Goal: Entertainment & Leisure: Consume media (video, audio)

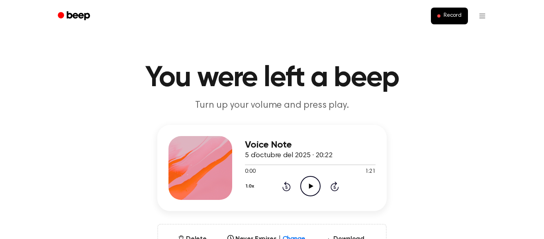
click at [316, 184] on icon "Play Audio" at bounding box center [310, 186] width 20 height 20
click at [307, 180] on icon "Pause Audio" at bounding box center [310, 186] width 20 height 20
click at [307, 181] on icon "Play Audio" at bounding box center [310, 186] width 20 height 20
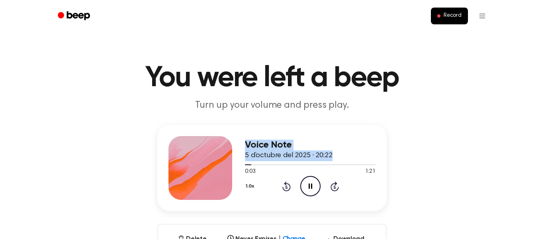
drag, startPoint x: 252, startPoint y: 166, endPoint x: 235, endPoint y: 167, distance: 17.6
click at [235, 167] on div "Voice Note 5 d’octubre del 2025 · 20:22 0:03 1:21 Your browser does not support…" at bounding box center [271, 168] width 229 height 86
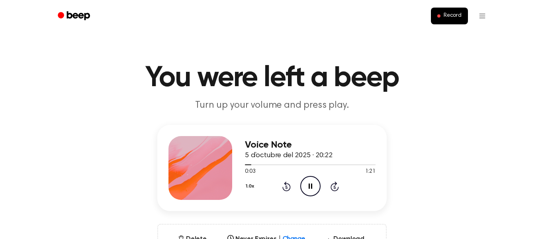
click at [249, 169] on span "0:03" at bounding box center [250, 171] width 10 height 8
click at [284, 185] on icon "Rewind 5 seconds" at bounding box center [286, 186] width 9 height 10
click at [309, 184] on icon "Play Audio" at bounding box center [310, 186] width 20 height 20
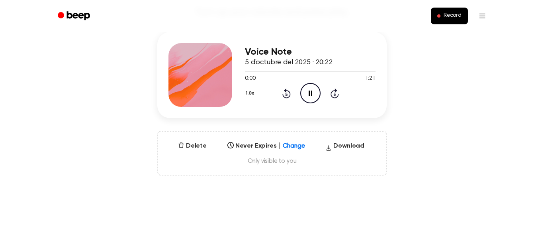
scroll to position [93, 0]
click at [307, 99] on icon "Pause Audio" at bounding box center [310, 92] width 20 height 20
click at [286, 98] on icon at bounding box center [286, 93] width 8 height 10
click at [286, 94] on icon at bounding box center [286, 93] width 2 height 3
click at [352, 145] on button "Download" at bounding box center [344, 147] width 45 height 13
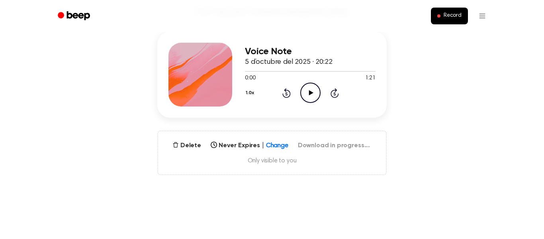
click at [310, 83] on circle at bounding box center [311, 93] width 20 height 20
click at [276, 102] on div "1.0x Rewind 5 seconds Pause Audio Skip 5 seconds" at bounding box center [310, 92] width 131 height 20
click at [286, 96] on icon "Rewind 5 seconds" at bounding box center [286, 93] width 9 height 10
click at [315, 97] on icon "Pause Audio" at bounding box center [310, 92] width 20 height 20
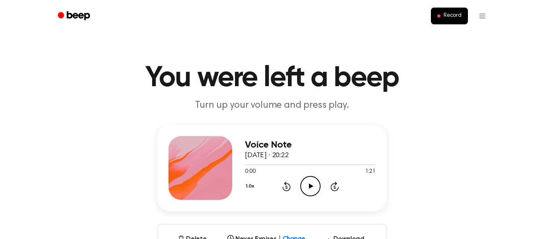
click at [321, 187] on div "1.0x Rewind 5 seconds Play Audio Skip 5 seconds" at bounding box center [310, 186] width 131 height 20
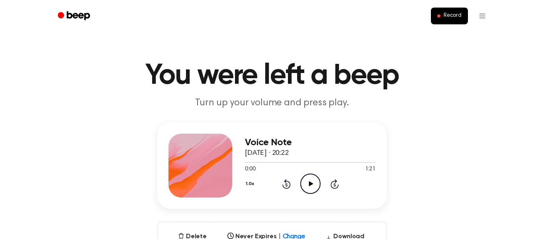
scroll to position [3, 0]
click at [308, 184] on icon "Play Audio" at bounding box center [310, 183] width 20 height 20
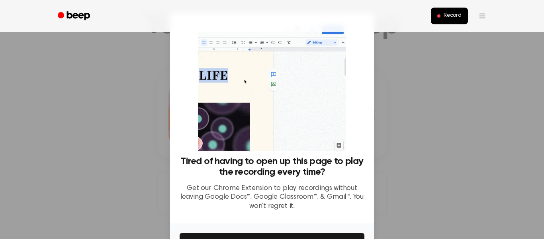
scroll to position [51, 0]
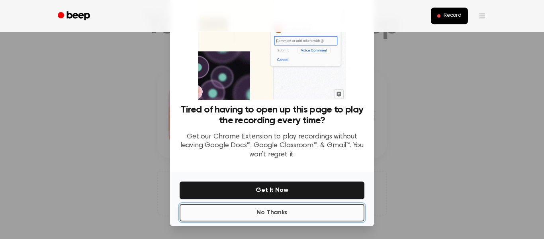
click at [309, 218] on button "No Thanks" at bounding box center [272, 213] width 185 height 18
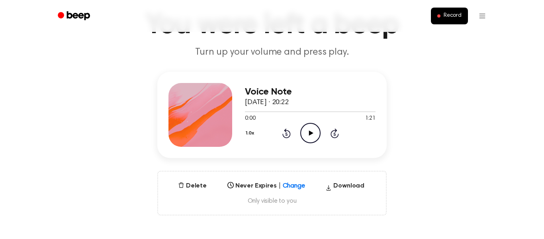
click at [320, 135] on icon "Play Audio" at bounding box center [310, 133] width 20 height 20
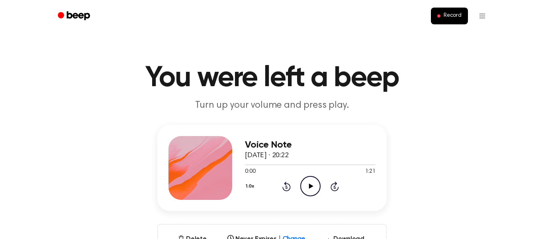
click at [308, 179] on icon "Play Audio" at bounding box center [310, 186] width 20 height 20
click at [331, 184] on div "1.0x Rewind 5 seconds Pause Audio Skip 5 seconds" at bounding box center [310, 186] width 131 height 20
click at [335, 186] on icon "Skip 5 seconds" at bounding box center [334, 186] width 9 height 10
click at [248, 164] on span at bounding box center [248, 164] width 6 height 6
click at [309, 197] on div "Voice Note 5 d’octubre del 2025 · 20:22 0:00 1:21 Your browser does not support…" at bounding box center [310, 168] width 131 height 64
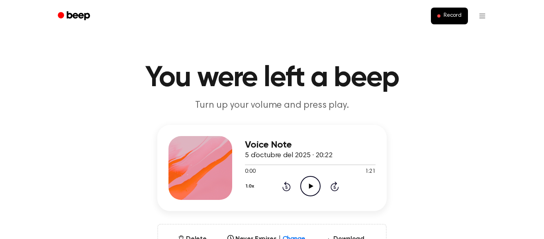
click at [309, 187] on icon at bounding box center [311, 185] width 4 height 5
click at [288, 185] on icon "Rewind 5 seconds" at bounding box center [286, 186] width 9 height 10
drag, startPoint x: 257, startPoint y: 165, endPoint x: 286, endPoint y: 165, distance: 29.5
click at [286, 165] on div at bounding box center [310, 164] width 131 height 6
drag, startPoint x: 242, startPoint y: 161, endPoint x: 272, endPoint y: 152, distance: 31.5
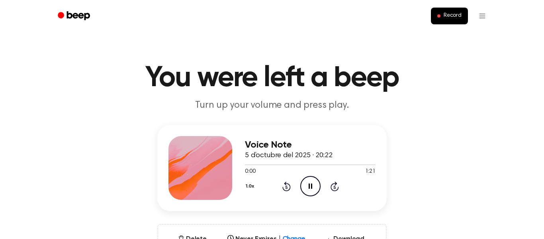
click at [272, 152] on div "Voice Note 5 d’octubre del 2025 · 20:22 0:00 1:21 Your browser does not support…" at bounding box center [271, 168] width 229 height 86
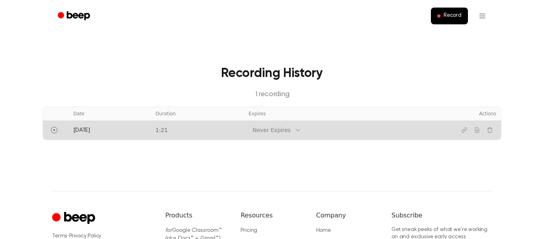
click at [121, 124] on td "Today" at bounding box center [109, 129] width 82 height 19
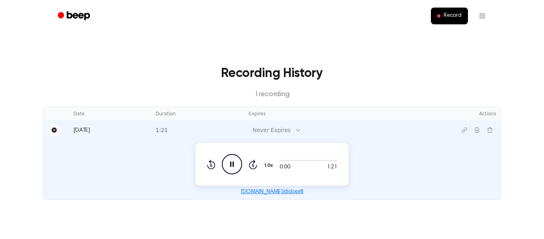
click at [54, 128] on icon "Pause" at bounding box center [54, 129] width 5 height 5
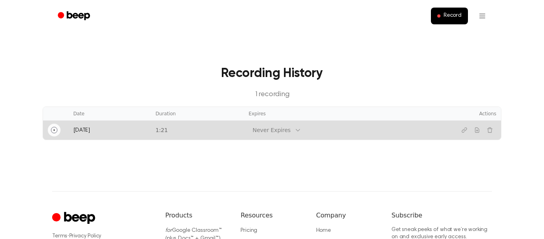
click at [54, 128] on icon "Play" at bounding box center [54, 130] width 6 height 6
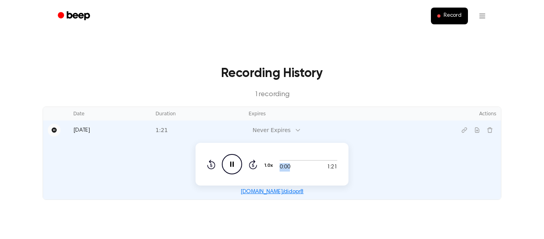
click at [302, 162] on div "0:00 1:21" at bounding box center [309, 164] width 58 height 15
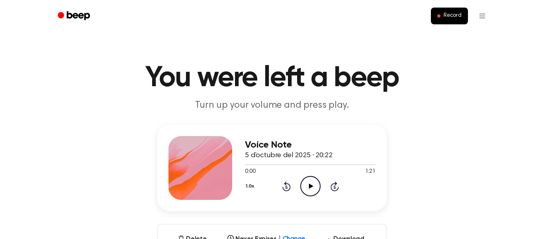
click at [315, 188] on icon "Play Audio" at bounding box center [310, 186] width 20 height 20
click at [251, 192] on button "1.0x" at bounding box center [251, 186] width 12 height 14
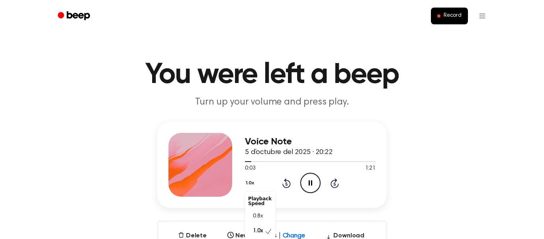
scroll to position [4, 0]
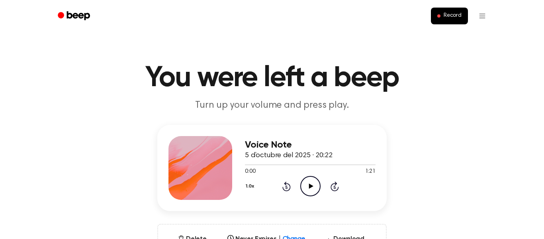
click at [305, 183] on icon "Play Audio" at bounding box center [310, 186] width 20 height 20
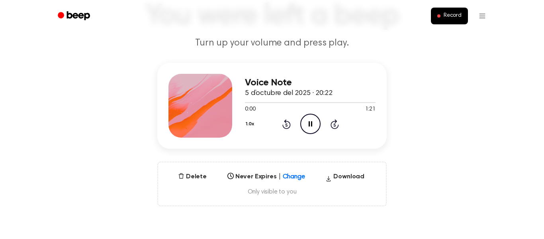
scroll to position [63, 0]
click at [313, 131] on icon "Pause Audio" at bounding box center [310, 123] width 20 height 20
click at [312, 130] on icon "Play Audio" at bounding box center [310, 123] width 20 height 20
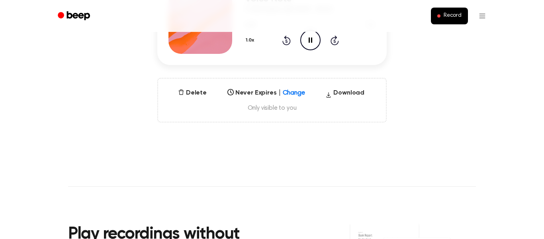
scroll to position [147, 0]
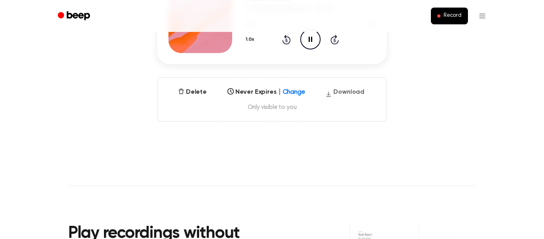
click at [348, 92] on button "Download" at bounding box center [344, 93] width 45 height 13
click at [186, 96] on button "Delete" at bounding box center [186, 92] width 35 height 10
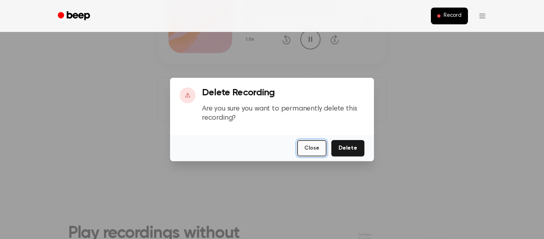
click at [310, 155] on button "Close" at bounding box center [311, 148] width 29 height 16
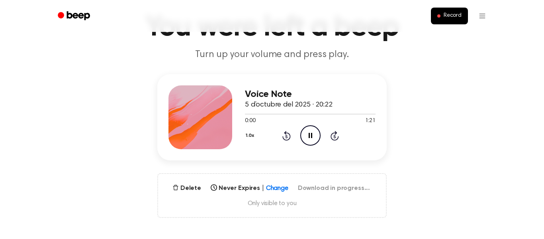
scroll to position [51, 0]
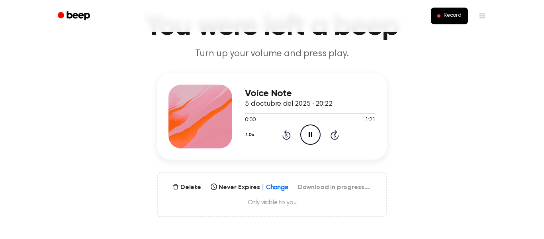
click at [308, 127] on icon "Pause Audio" at bounding box center [310, 134] width 20 height 20
click at [319, 180] on div "Delete Never Expires | Change Select... Download in progress... Only visible to…" at bounding box center [271, 194] width 229 height 45
click at [254, 142] on div "1.0x Rewind 5 seconds Play Audio Skip 5 seconds" at bounding box center [310, 134] width 131 height 20
click at [253, 136] on button "1.0x" at bounding box center [251, 135] width 12 height 14
click at [259, 211] on span "1.5x" at bounding box center [258, 212] width 10 height 8
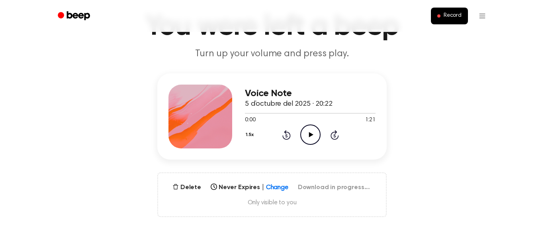
click at [308, 128] on icon "Play Audio" at bounding box center [310, 134] width 20 height 20
click at [250, 135] on button "1.5x" at bounding box center [251, 135] width 12 height 14
click at [257, 188] on div "1.0x" at bounding box center [260, 182] width 31 height 15
click at [312, 127] on icon "Pause Audio" at bounding box center [310, 134] width 20 height 20
click at [313, 131] on icon "Play Audio" at bounding box center [310, 134] width 20 height 20
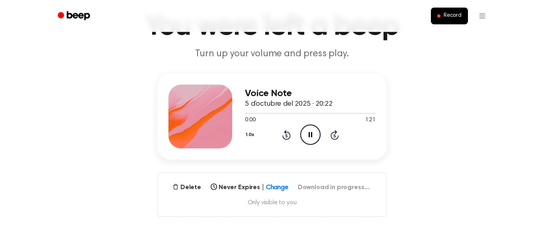
click at [313, 131] on icon "Pause Audio" at bounding box center [310, 134] width 20 height 20
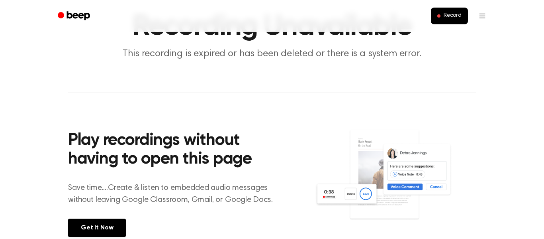
click at [306, 145] on div "Play recordings without having to open this page Save time....Create & listen t…" at bounding box center [191, 182] width 247 height 141
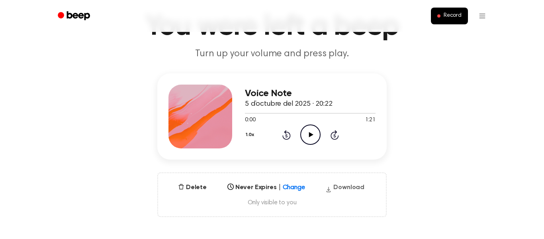
click at [343, 189] on button "Download" at bounding box center [344, 188] width 45 height 13
